Goal: Information Seeking & Learning: Learn about a topic

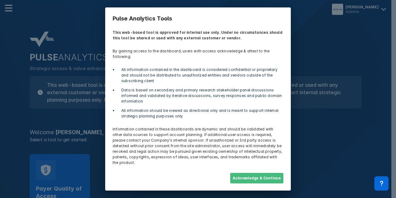
click at [279, 173] on button "Acknowledge & Continue" at bounding box center [256, 178] width 53 height 11
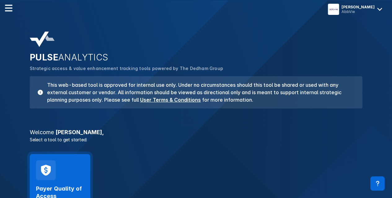
click at [76, 173] on div "Payer Quality of Access Launch Tool" at bounding box center [60, 187] width 60 height 67
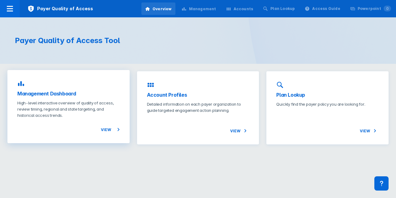
click at [90, 124] on div "View" at bounding box center [68, 125] width 102 height 15
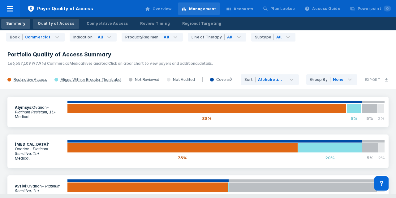
click at [56, 24] on div "Quality of Access" at bounding box center [56, 24] width 36 height 6
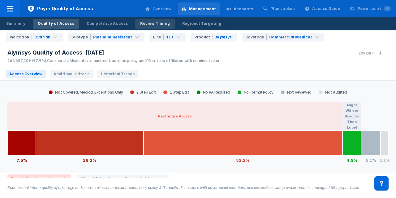
click at [148, 24] on div "Review Timing" at bounding box center [155, 24] width 30 height 6
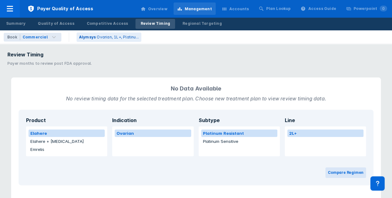
scroll to position [13, 0]
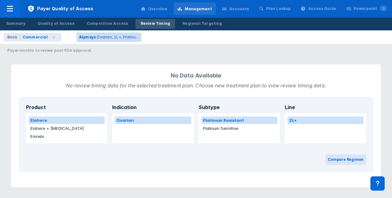
click at [80, 38] on p "Alymsys" at bounding box center [87, 37] width 17 height 6
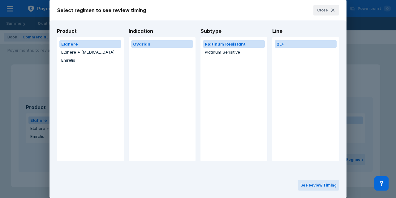
click at [79, 47] on button "Elahere" at bounding box center [90, 43] width 62 height 7
click at [310, 186] on button "See Review Timing" at bounding box center [318, 185] width 41 height 11
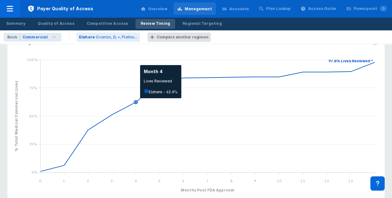
scroll to position [56, 0]
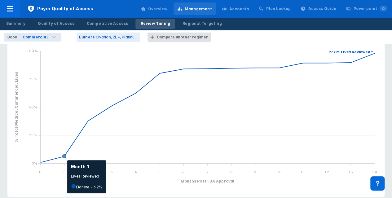
click at [64, 157] on icon "line chart , with . Y-scale minimum value is 0 , maximum value is 1. X-scale mi…" at bounding box center [64, 156] width 4 height 4
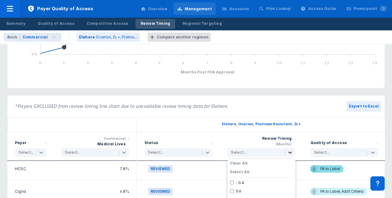
scroll to position [221, 0]
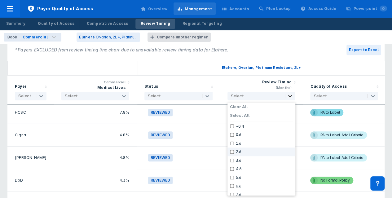
click at [290, 99] on div at bounding box center [290, 95] width 10 height 7
click at [246, 135] on div "0.6" at bounding box center [261, 134] width 68 height 9
checkbox input "true"
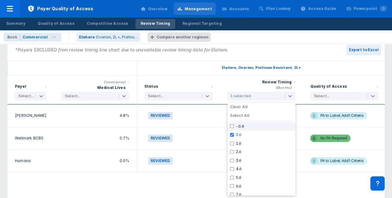
click at [230, 126] on input "checkbox" at bounding box center [232, 126] width 4 height 4
checkbox input "true"
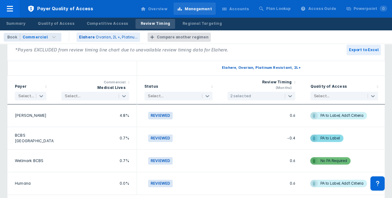
click at [199, 74] on div "Elahere, Ovarian, Platinum Resistant, 2L+" at bounding box center [261, 68] width 249 height 15
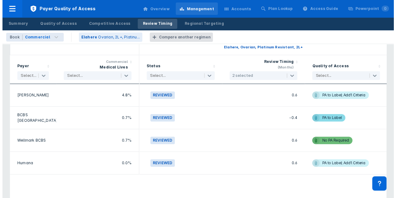
scroll to position [234, 0]
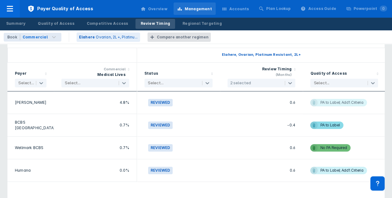
click at [322, 101] on div "PA to Label; Add'l Criteria" at bounding box center [341, 102] width 43 height 7
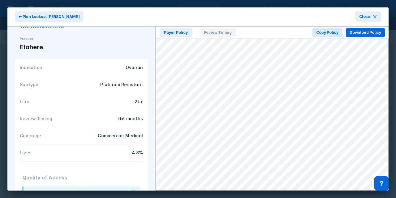
scroll to position [21, 0]
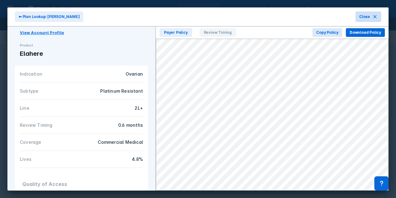
click at [366, 16] on span "Close" at bounding box center [364, 17] width 11 height 6
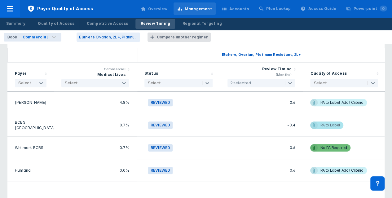
click at [319, 124] on span "PA to Label" at bounding box center [326, 124] width 33 height 7
